Goal: Information Seeking & Learning: Learn about a topic

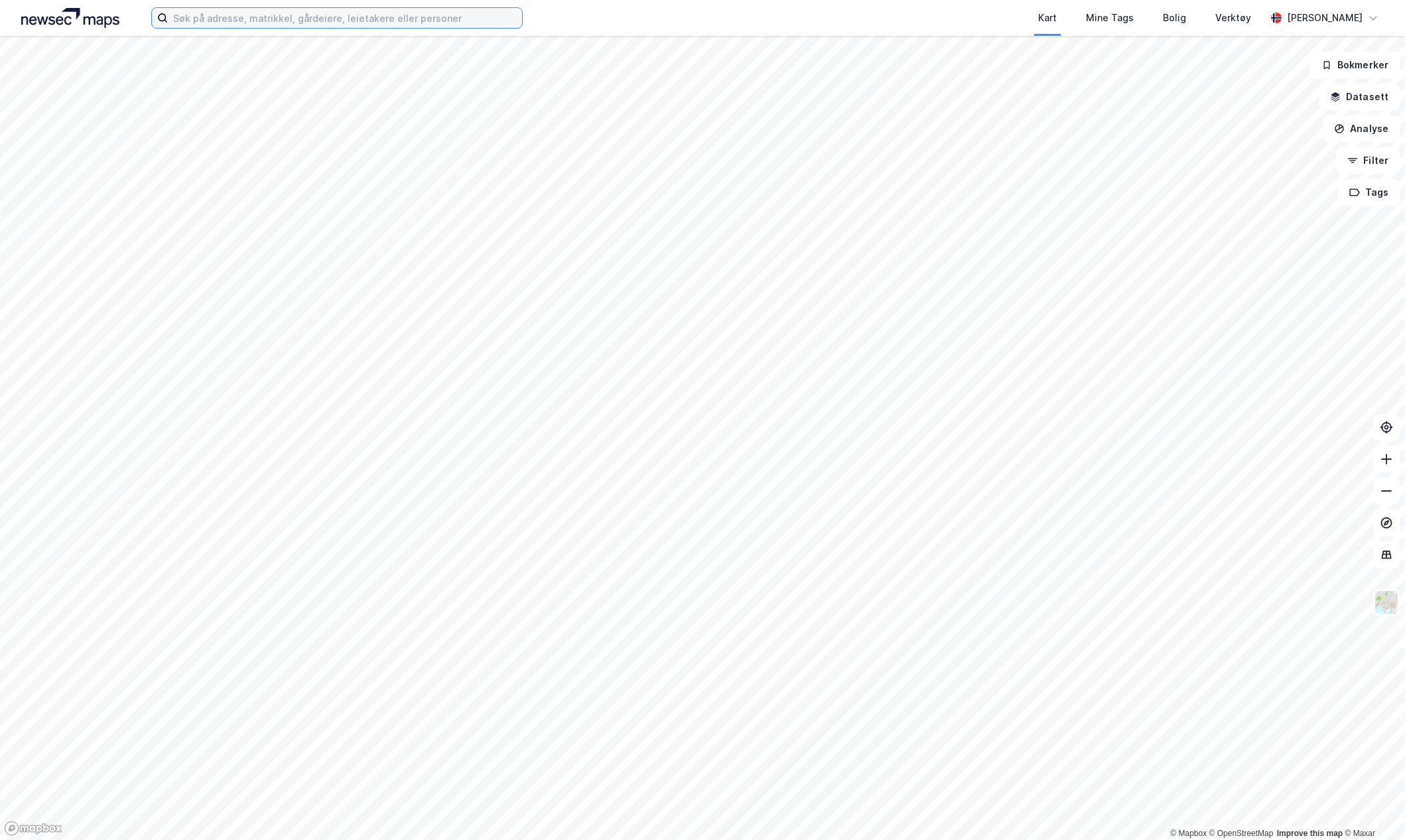
click at [260, 24] on input at bounding box center [345, 18] width 354 height 20
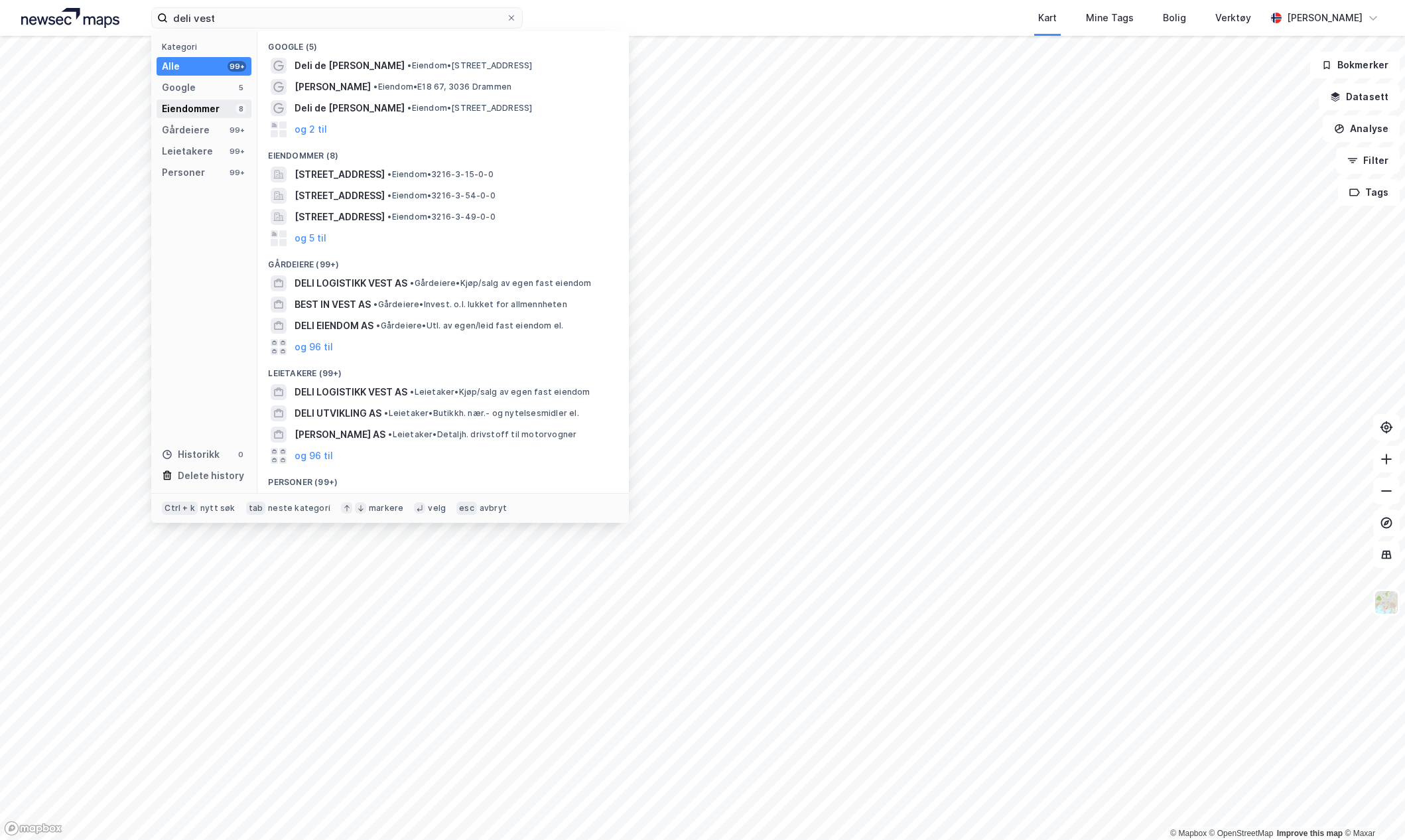
click at [209, 114] on div "Eiendommer" at bounding box center [191, 108] width 58 height 16
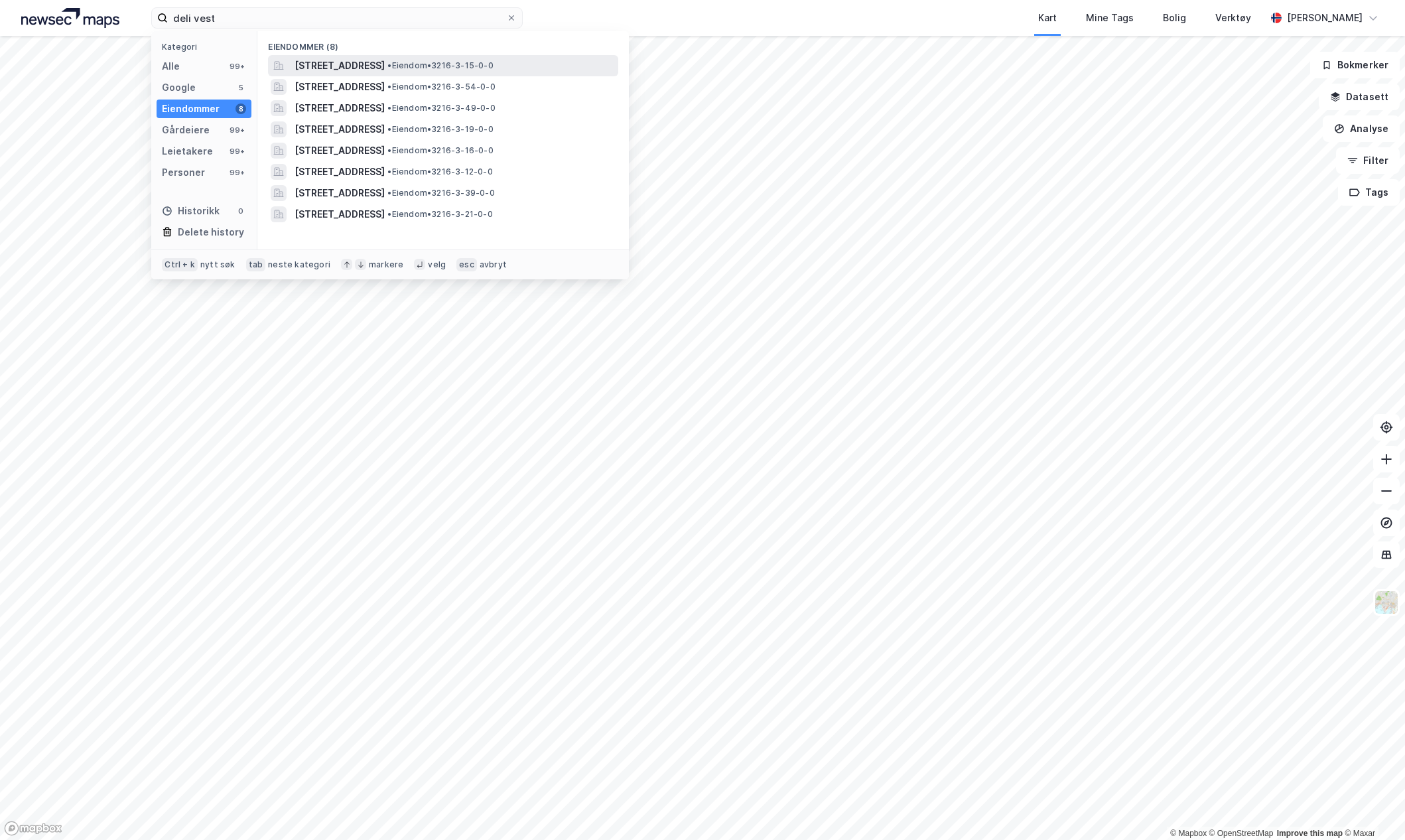
click at [385, 70] on span "[STREET_ADDRESS]" at bounding box center [340, 66] width 90 height 16
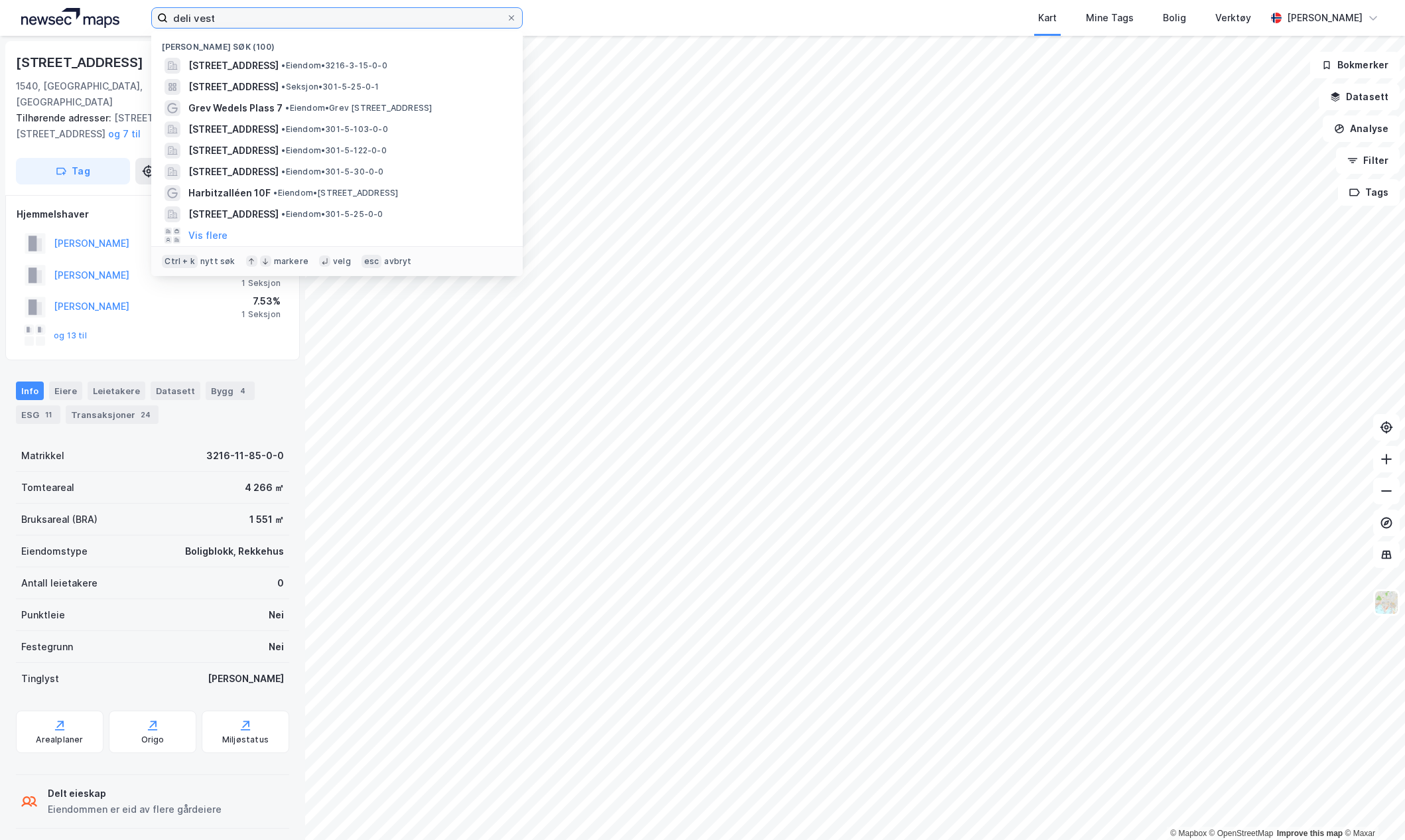
drag, startPoint x: 237, startPoint y: 18, endPoint x: 125, endPoint y: 15, distance: 112.0
click at [125, 15] on div "deli vest Nylige søk (100) [STREET_ADDRESS] • Eiendom • 3216-3-15-0-0 [STREET_A…" at bounding box center [702, 18] width 1405 height 36
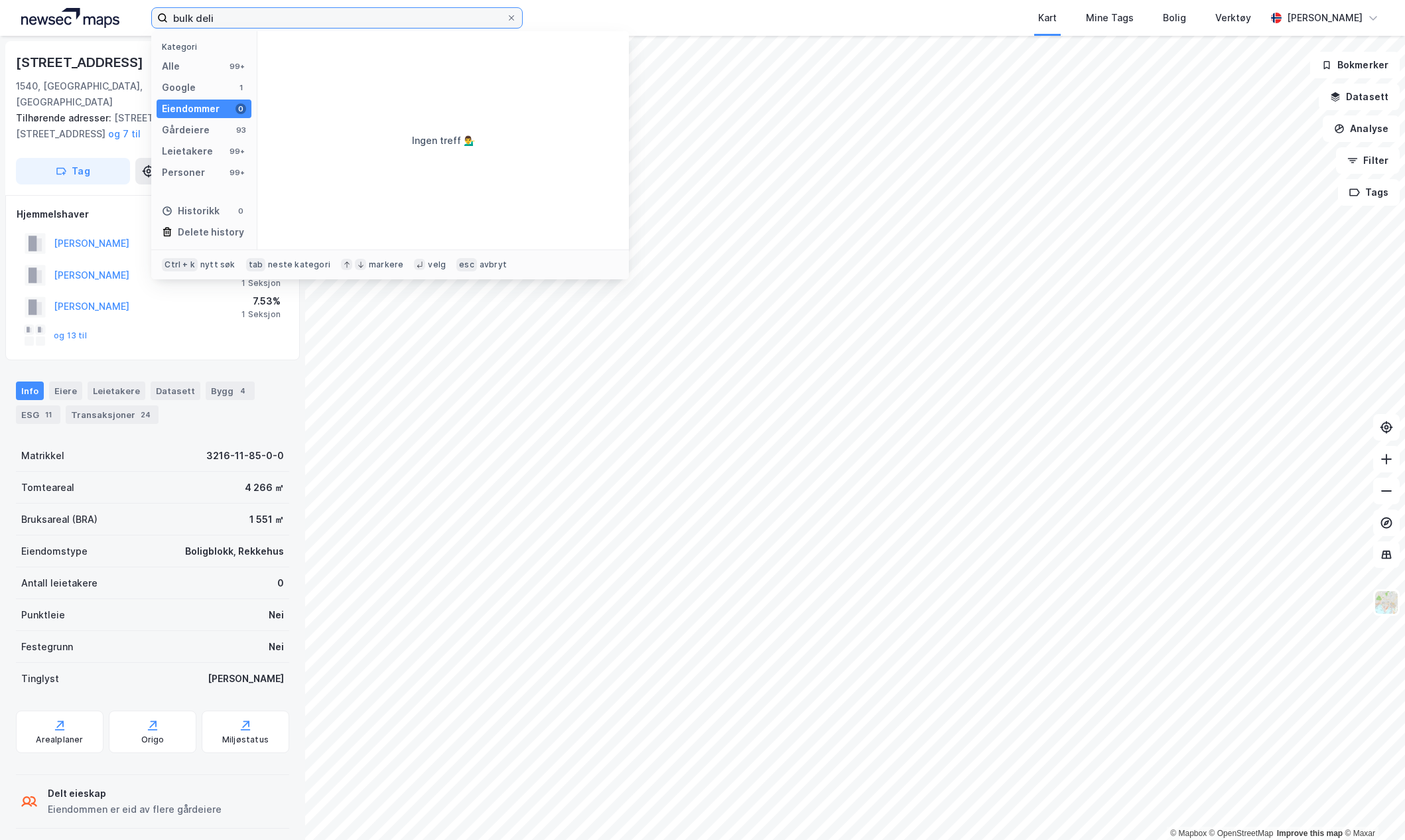
click at [199, 17] on input "bulk deli" at bounding box center [337, 18] width 338 height 20
drag, startPoint x: 243, startPoint y: 20, endPoint x: 161, endPoint y: 17, distance: 82.1
click at [161, 17] on label "bulk vestby" at bounding box center [337, 18] width 372 height 21
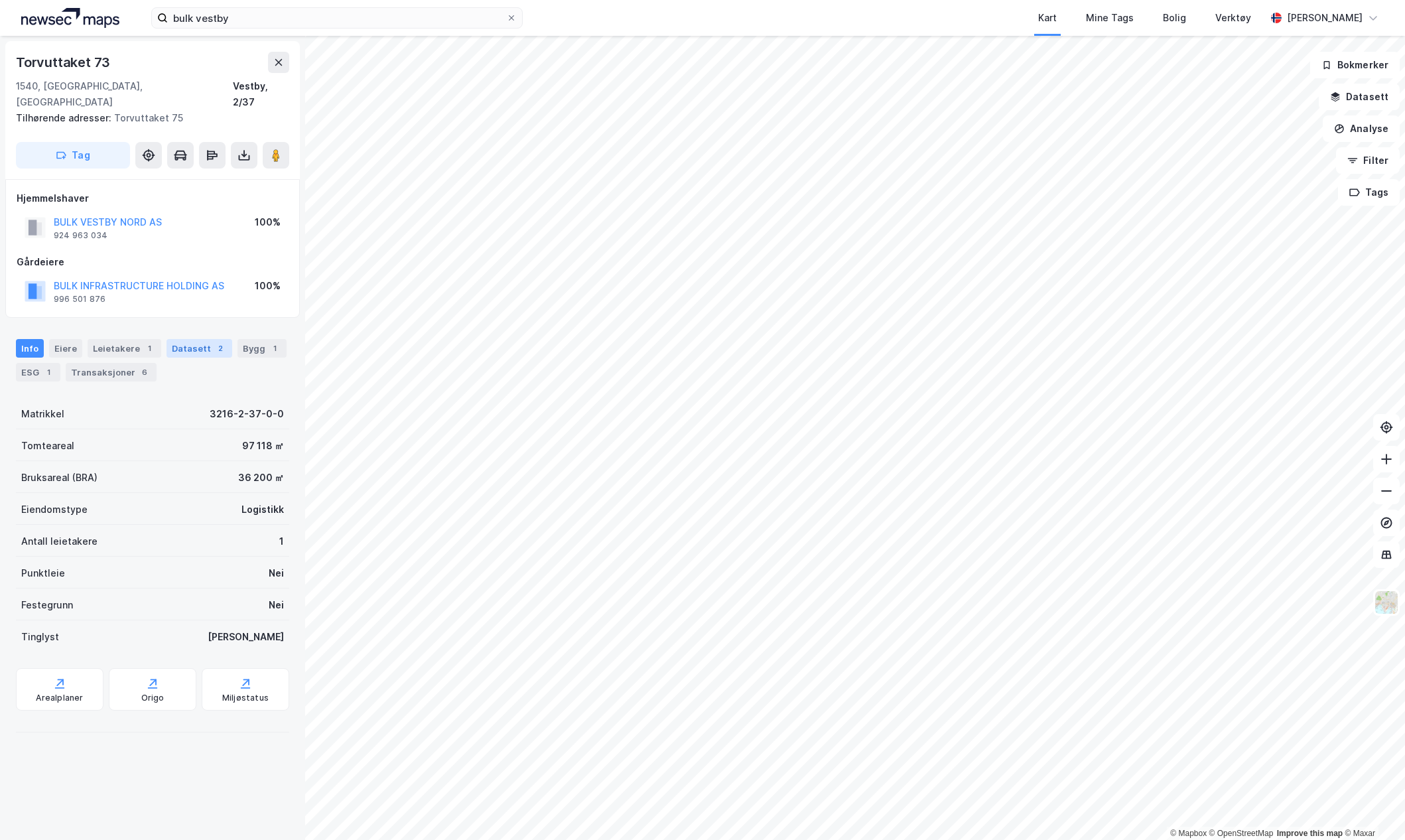
click at [196, 339] on div "Datasett 2" at bounding box center [199, 348] width 66 height 18
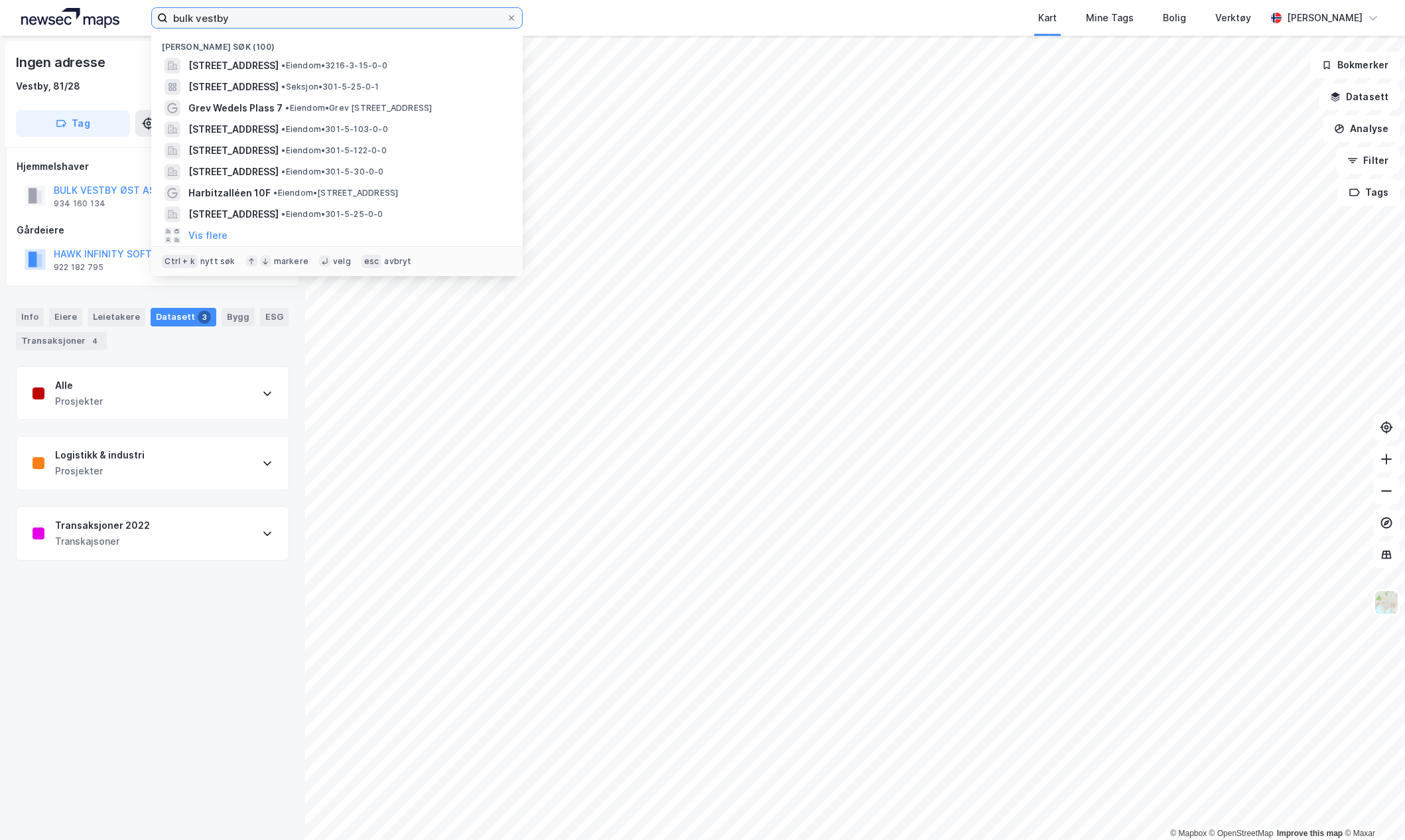
drag, startPoint x: 234, startPoint y: 24, endPoint x: 118, endPoint y: 24, distance: 116.0
click at [118, 24] on div "bulk vestby Nylige søk (100) Deliveien 10, 1540, [GEOGRAPHIC_DATA], [GEOGRAPHIC…" at bounding box center [702, 18] width 1405 height 36
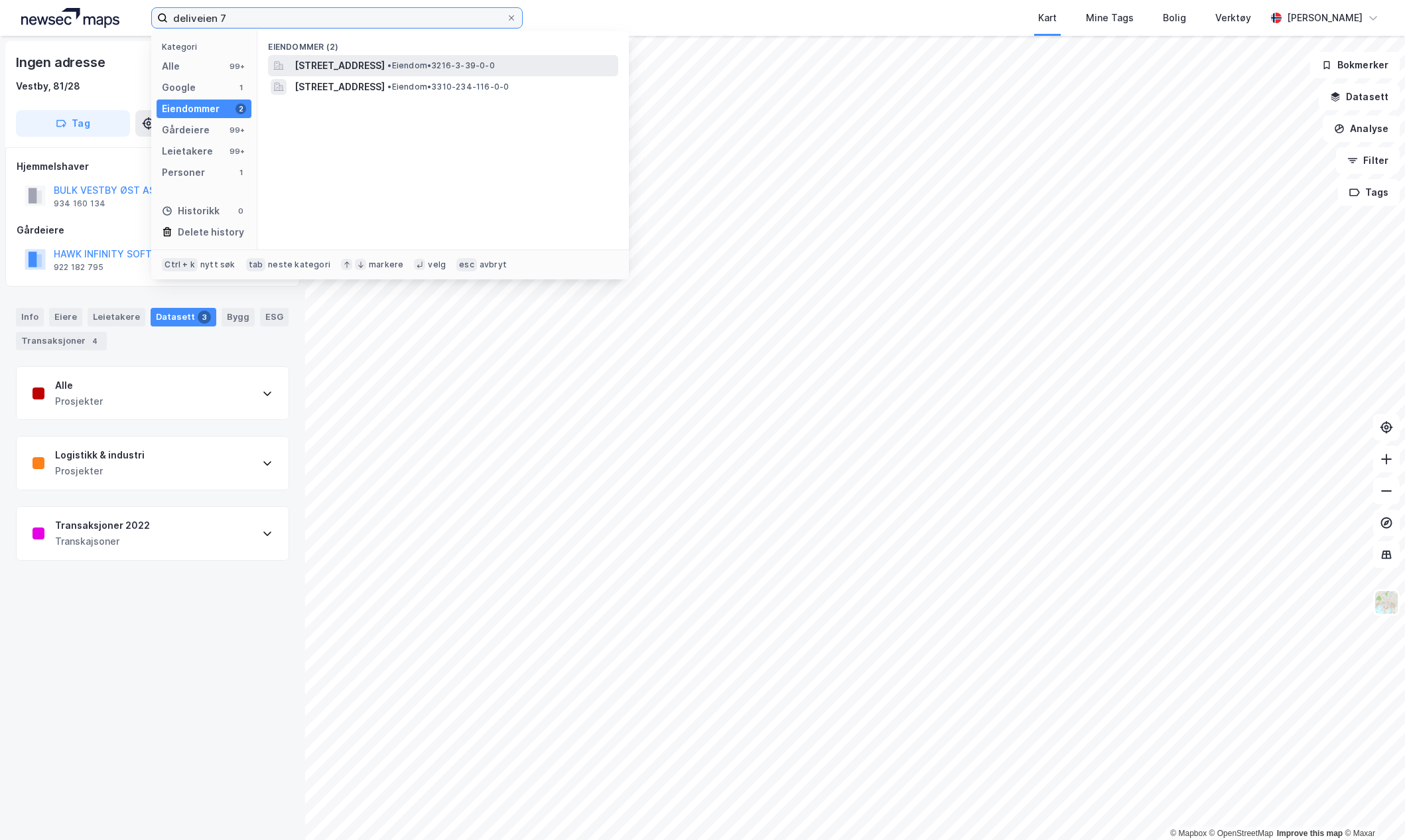
type input "deliveien 7"
click at [343, 67] on span "[STREET_ADDRESS]" at bounding box center [340, 66] width 90 height 16
